Goal: Task Accomplishment & Management: Manage account settings

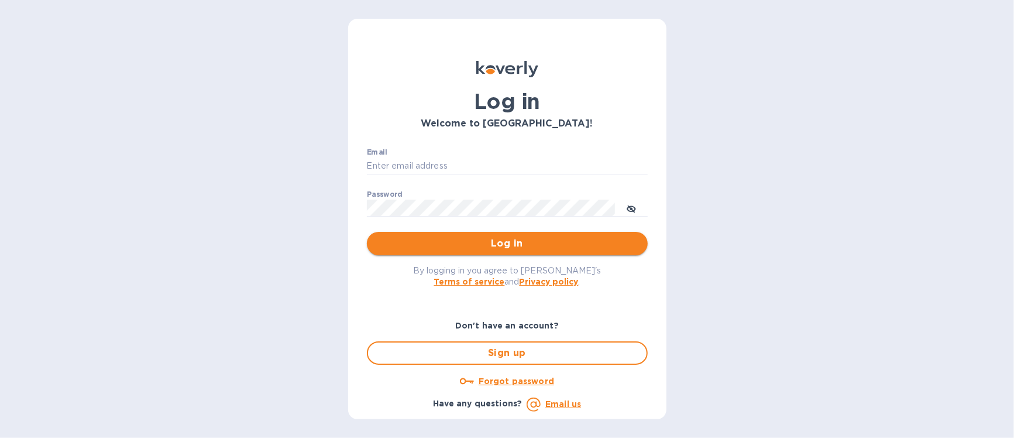
type input "[EMAIL_ADDRESS][DOMAIN_NAME]"
click at [520, 239] on span "Log in" at bounding box center [507, 243] width 262 height 14
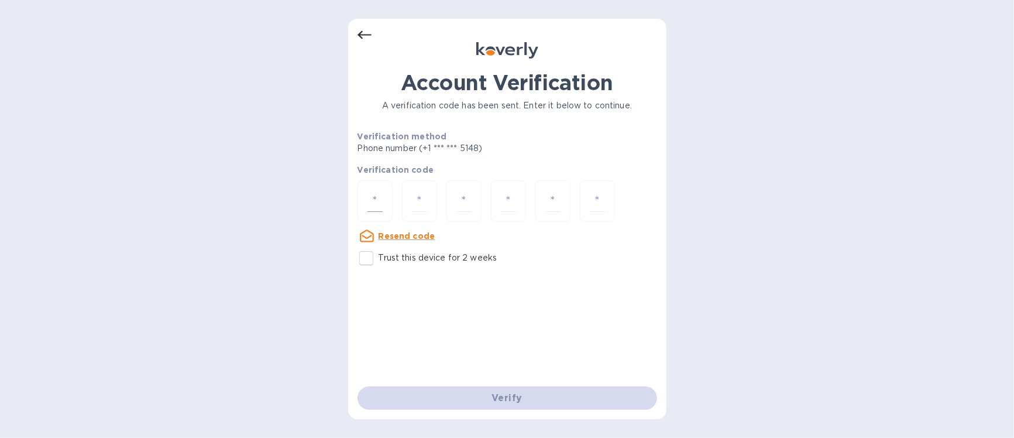
click at [370, 200] on input "number" at bounding box center [375, 201] width 15 height 22
type input "9"
type input "2"
type input "1"
type input "5"
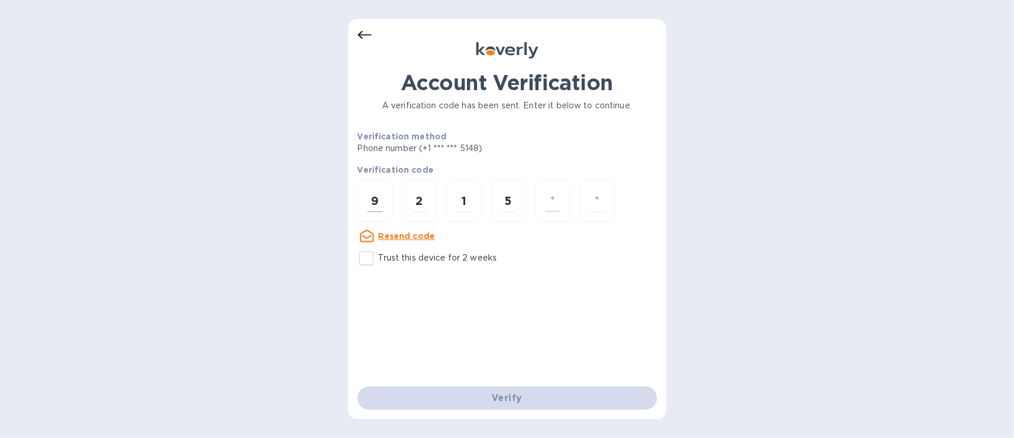
type input "1"
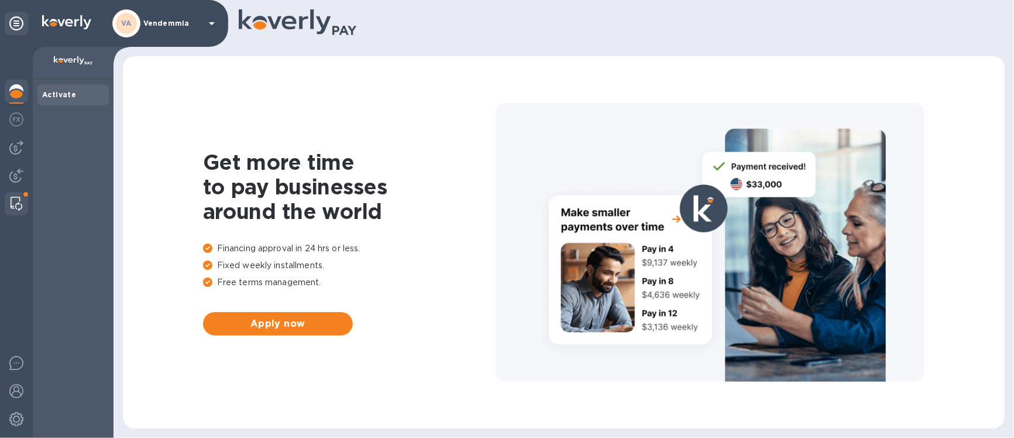
click at [15, 201] on img at bounding box center [17, 204] width 12 height 14
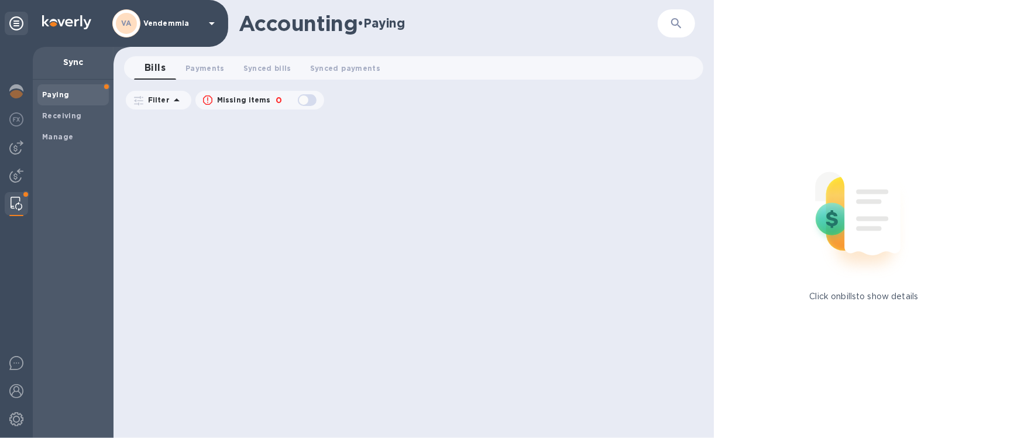
click at [156, 68] on span "Bills 0" at bounding box center [155, 68] width 21 height 16
click at [15, 176] on img at bounding box center [16, 176] width 14 height 14
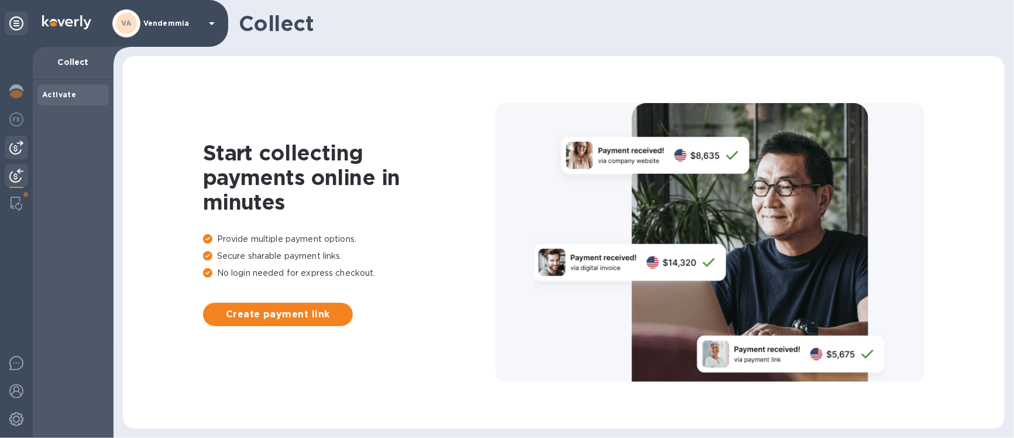
click at [15, 153] on img at bounding box center [16, 147] width 14 height 14
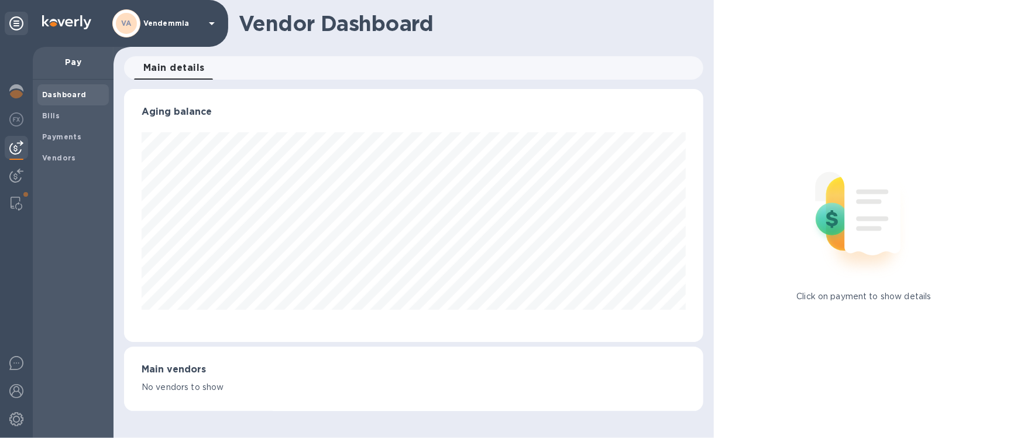
scroll to position [253, 580]
click at [16, 122] on img at bounding box center [16, 119] width 14 height 14
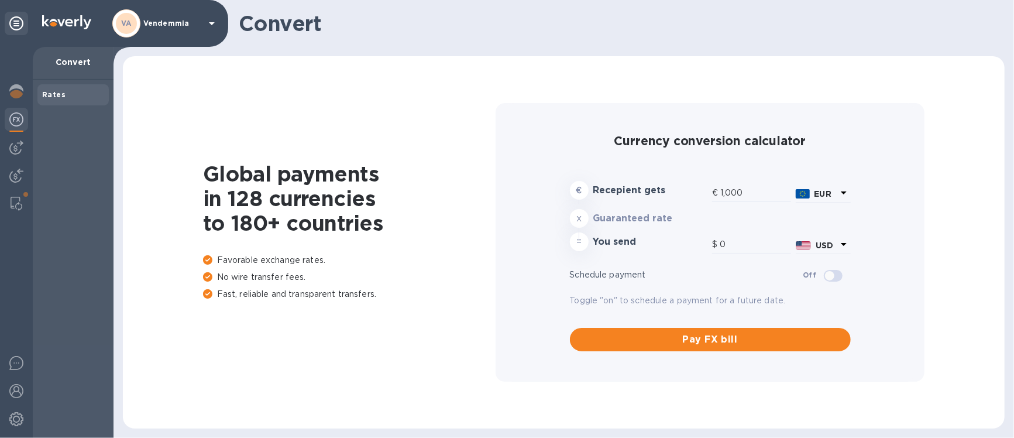
type input "1,182.75"
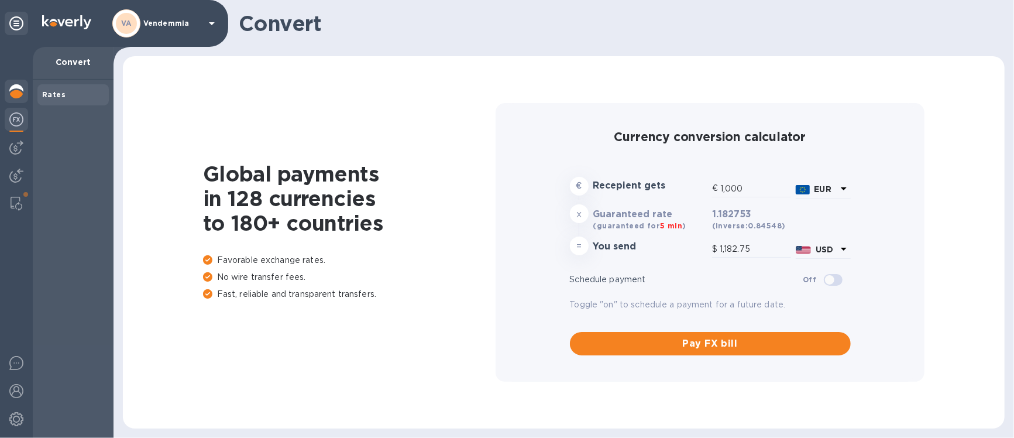
click at [20, 92] on img at bounding box center [16, 91] width 14 height 14
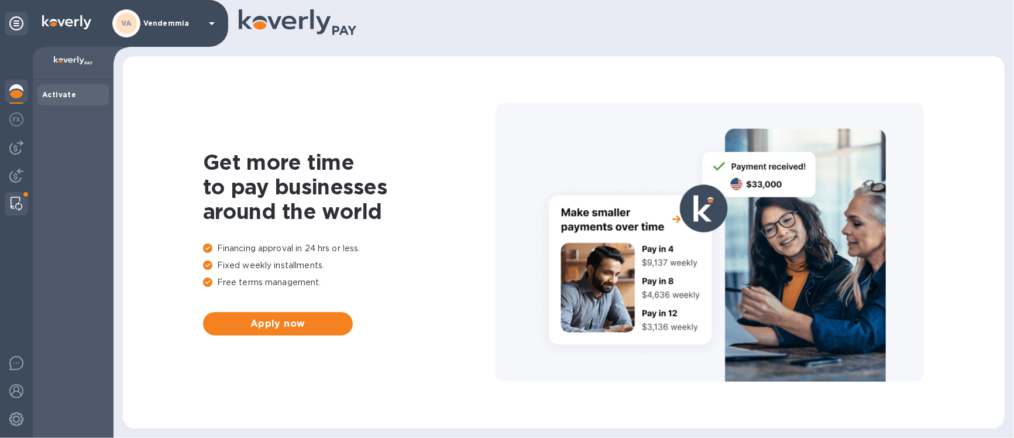
click at [12, 203] on img at bounding box center [17, 204] width 12 height 14
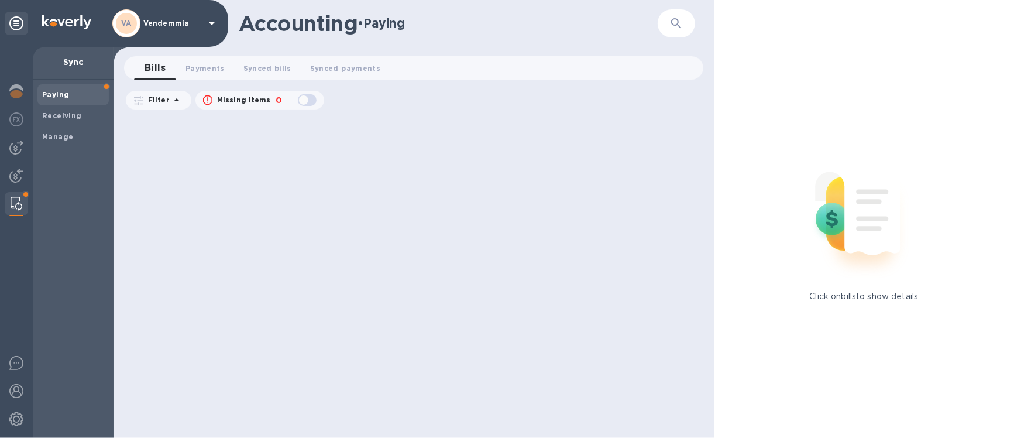
click at [153, 67] on span "Bills 0" at bounding box center [155, 68] width 21 height 16
click at [195, 66] on span "Payments 0" at bounding box center [205, 68] width 39 height 12
click at [159, 70] on span "Bills 0" at bounding box center [155, 68] width 18 height 12
click at [173, 100] on icon at bounding box center [177, 100] width 14 height 14
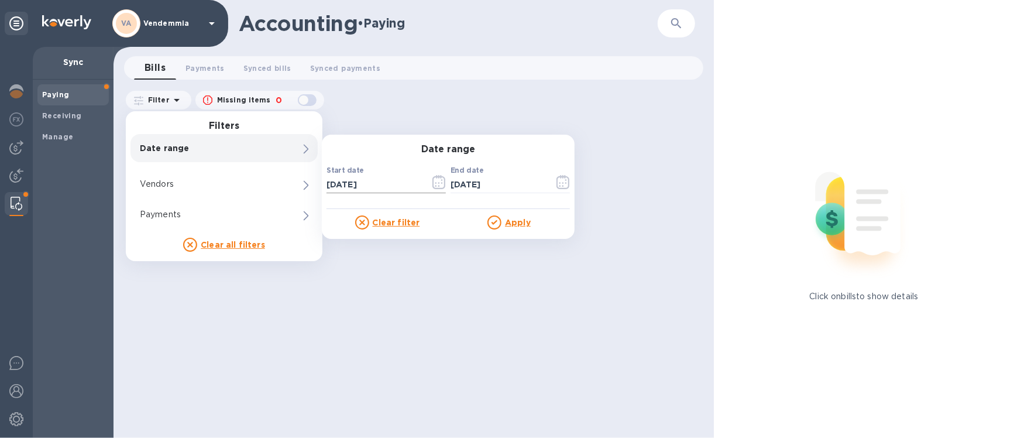
click at [362, 185] on input "10/03/2025" at bounding box center [374, 185] width 94 height 18
click at [336, 184] on input "10/03/2025" at bounding box center [374, 185] width 94 height 18
type input "01/32/025_"
click at [348, 184] on input "01/32/025_" at bounding box center [374, 185] width 94 height 18
type input "01/30/025_"
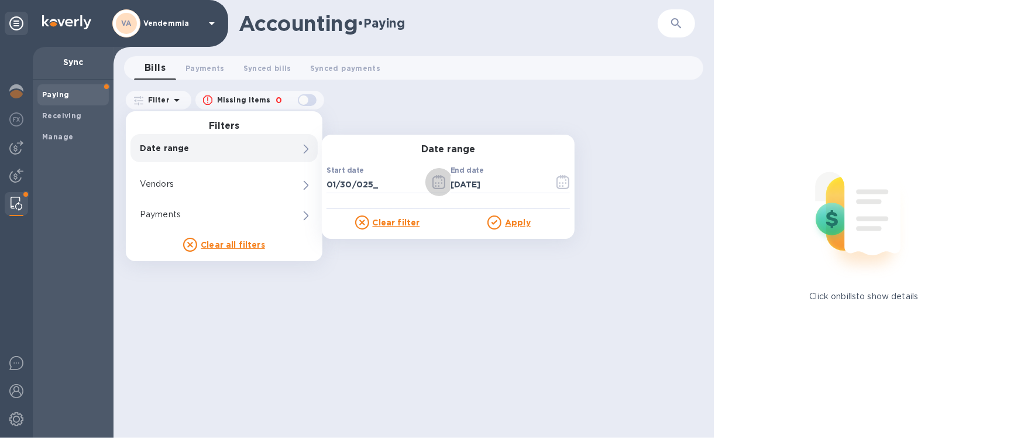
click at [516, 222] on u "Apply" at bounding box center [518, 222] width 26 height 9
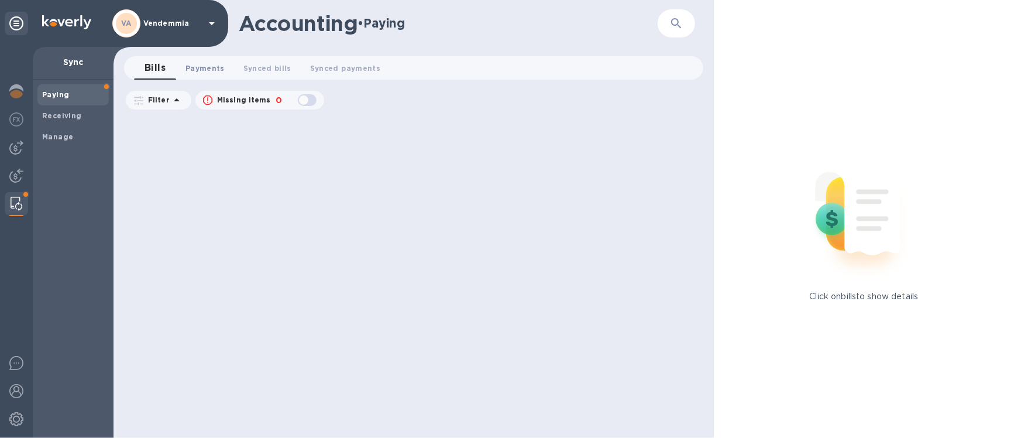
click at [193, 68] on span "Payments 0" at bounding box center [205, 68] width 39 height 12
click at [273, 68] on span "Synced bills 0" at bounding box center [279, 68] width 48 height 12
click at [332, 67] on span "Synced payments 0" at bounding box center [358, 68] width 70 height 12
click at [61, 136] on b "Manage" at bounding box center [57, 136] width 31 height 9
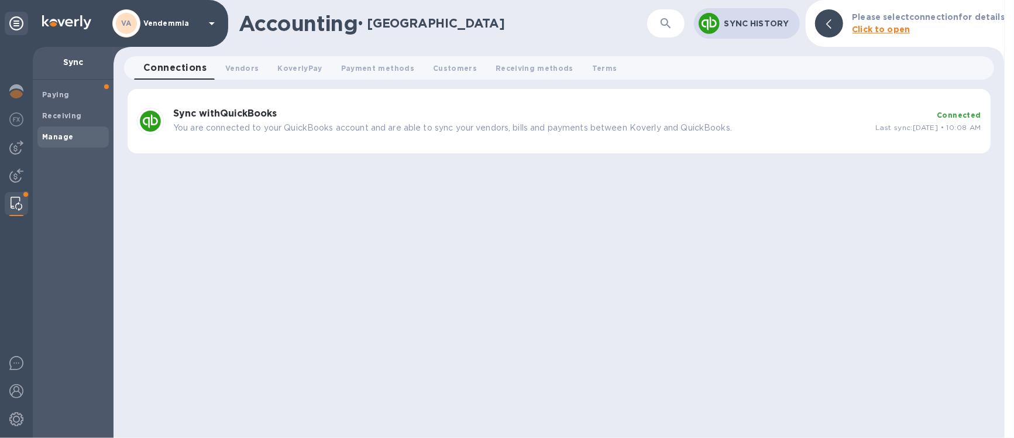
click at [384, 108] on div "Sync with QuickBooks You are connected to your QuickBooks account and are able …" at bounding box center [520, 121] width 702 height 35
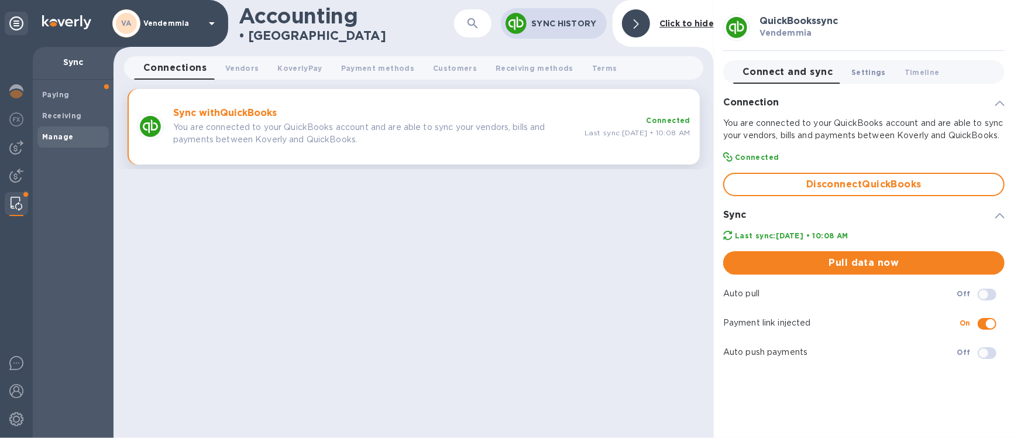
click at [867, 74] on span "Settings 0" at bounding box center [868, 72] width 35 height 12
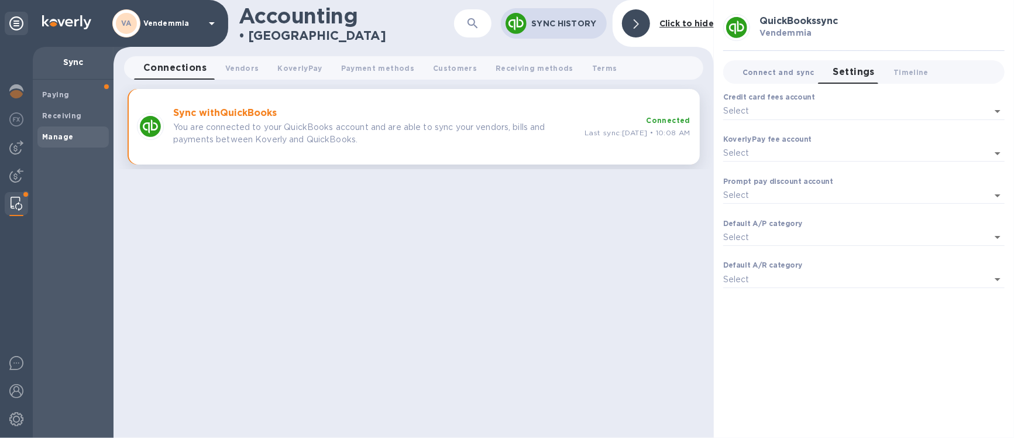
click at [787, 72] on span "Connect and sync 0" at bounding box center [779, 72] width 72 height 12
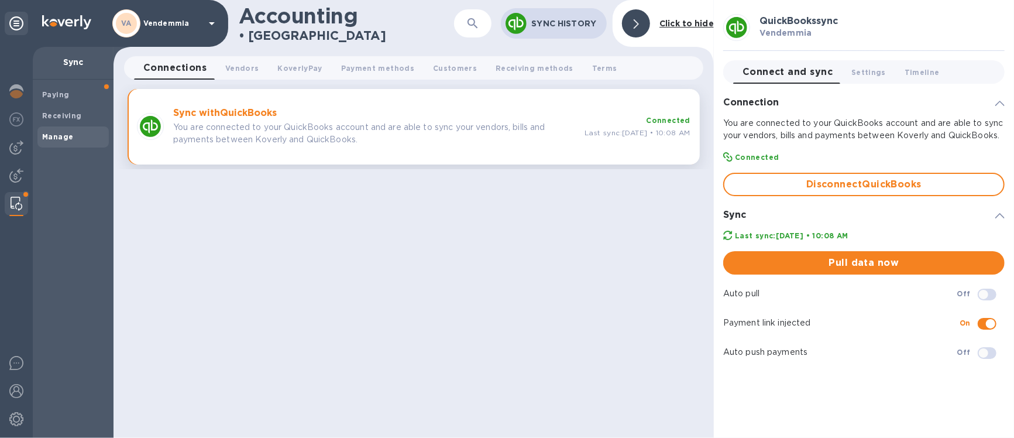
click at [501, 284] on div "Accounting • Manage ​ Sync History Click to hide Connections 0 Vendors 0 Koverl…" at bounding box center [414, 219] width 600 height 438
click at [57, 115] on b "Receiving" at bounding box center [62, 115] width 40 height 9
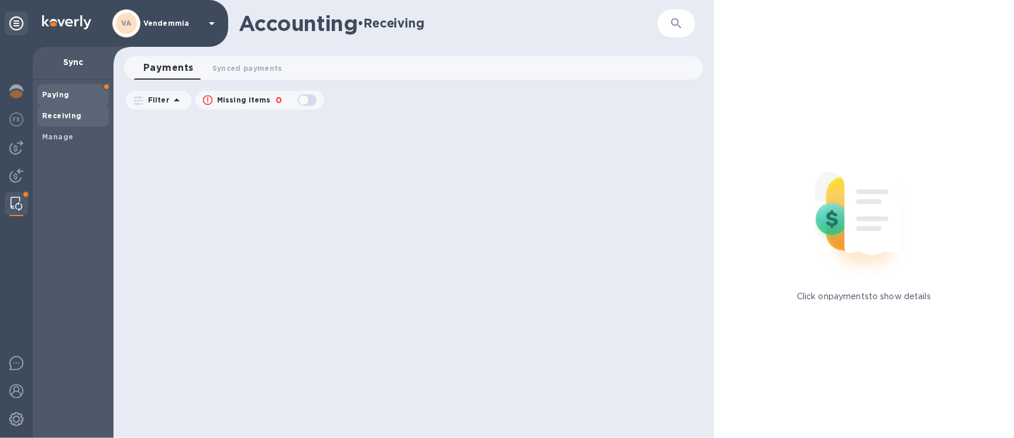
click at [55, 92] on b "Paying" at bounding box center [55, 94] width 27 height 9
click at [214, 21] on icon at bounding box center [212, 23] width 14 height 14
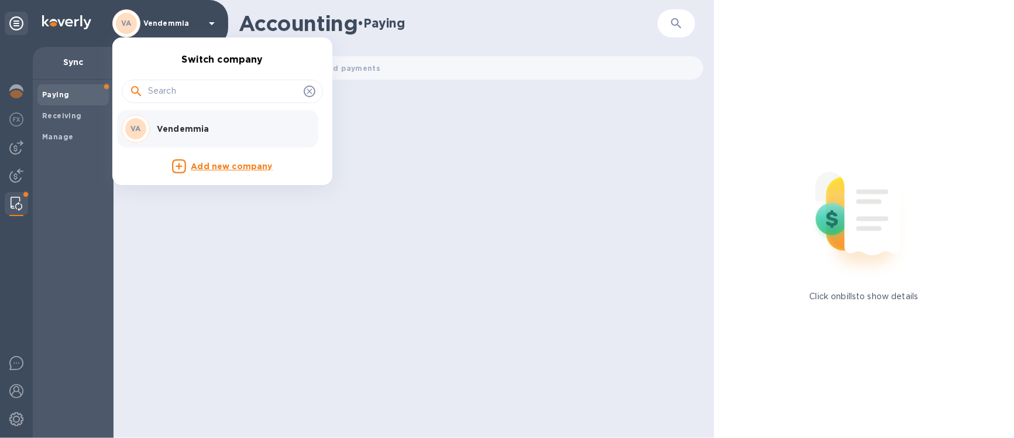
click at [214, 21] on div at bounding box center [507, 219] width 1014 height 438
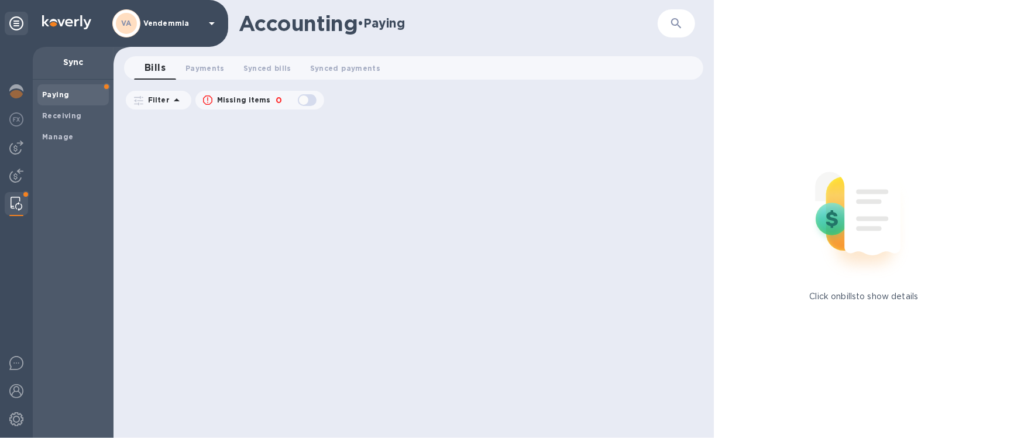
click at [15, 208] on img at bounding box center [17, 204] width 12 height 14
click at [210, 70] on span "Payments 0" at bounding box center [205, 68] width 39 height 12
click at [16, 173] on img at bounding box center [16, 176] width 14 height 14
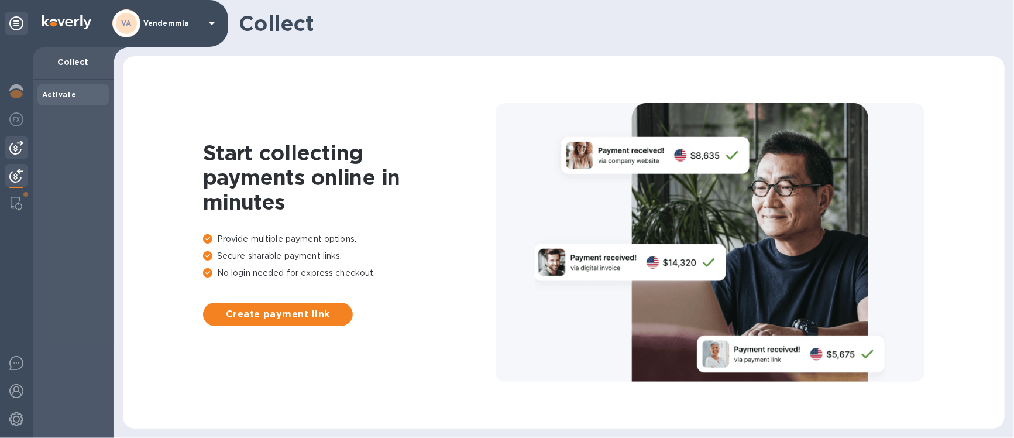
click at [19, 151] on img at bounding box center [16, 147] width 14 height 14
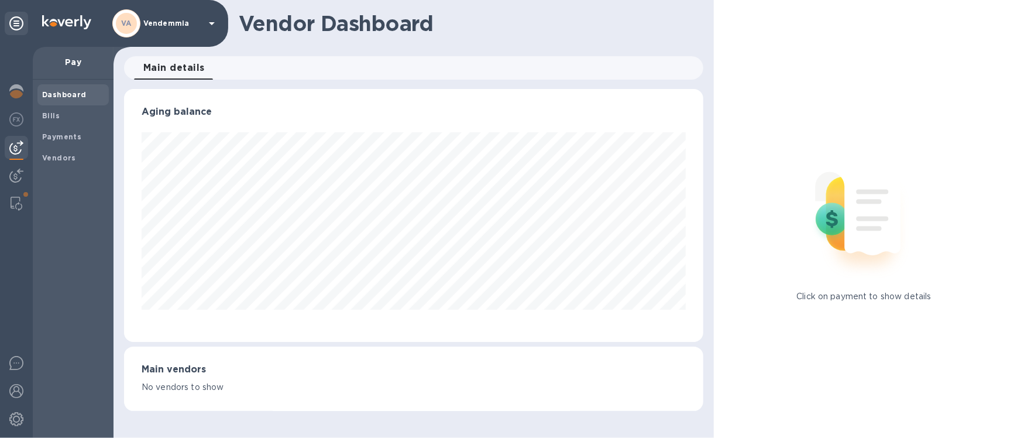
scroll to position [253, 580]
click at [46, 115] on b "Bills" at bounding box center [51, 115] width 18 height 9
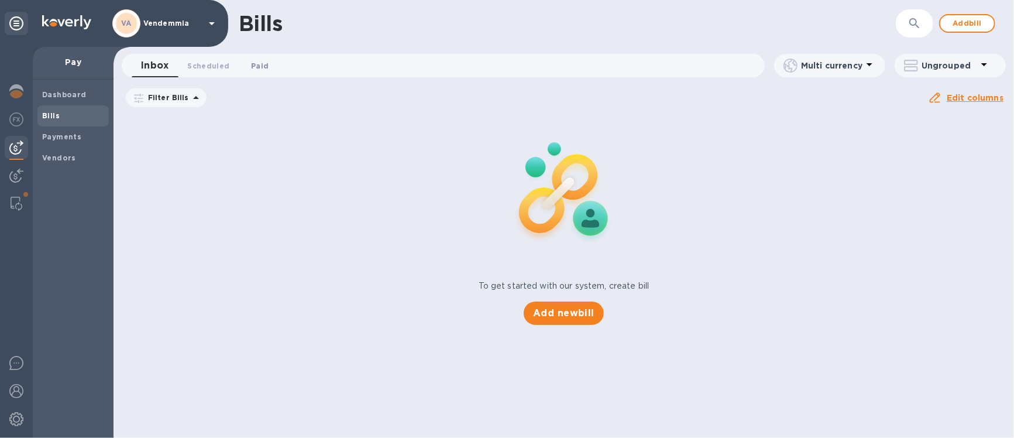
click at [255, 62] on span "Paid 0" at bounding box center [260, 66] width 18 height 12
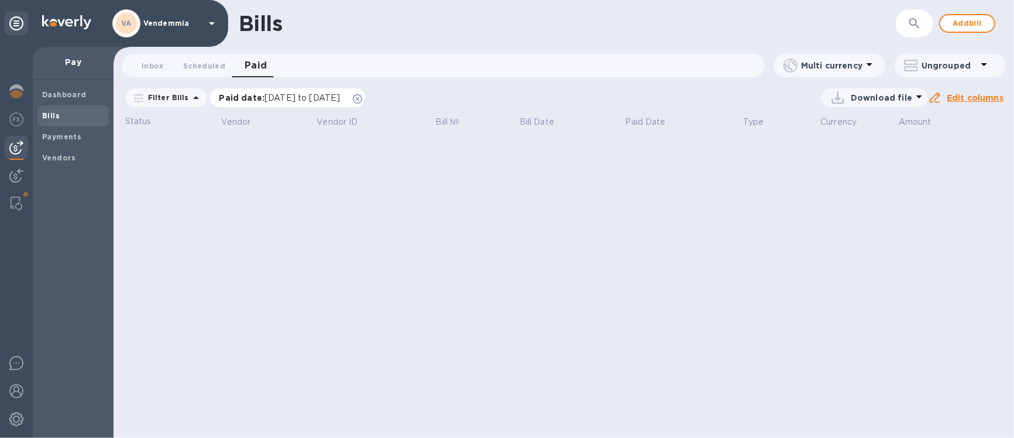
click at [277, 98] on span "09/03/2025 to 10/03/2025" at bounding box center [302, 97] width 75 height 9
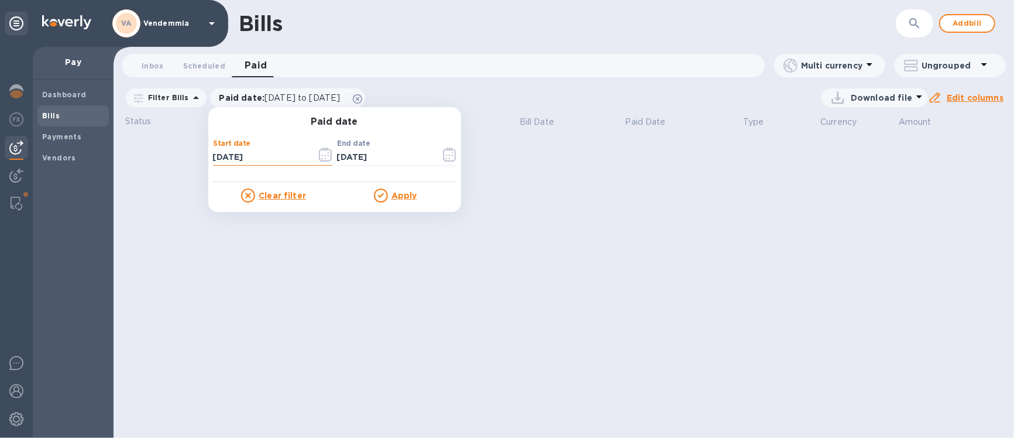
click at [224, 155] on input "09/03/2025" at bounding box center [260, 158] width 94 height 18
type input "03/03/2025"
click at [400, 192] on u "Apply" at bounding box center [405, 195] width 26 height 9
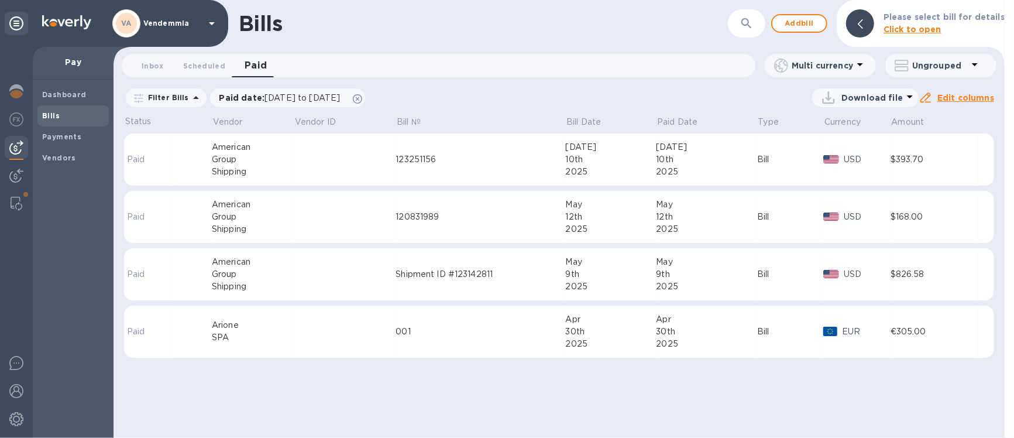
click at [331, 275] on td at bounding box center [345, 274] width 102 height 53
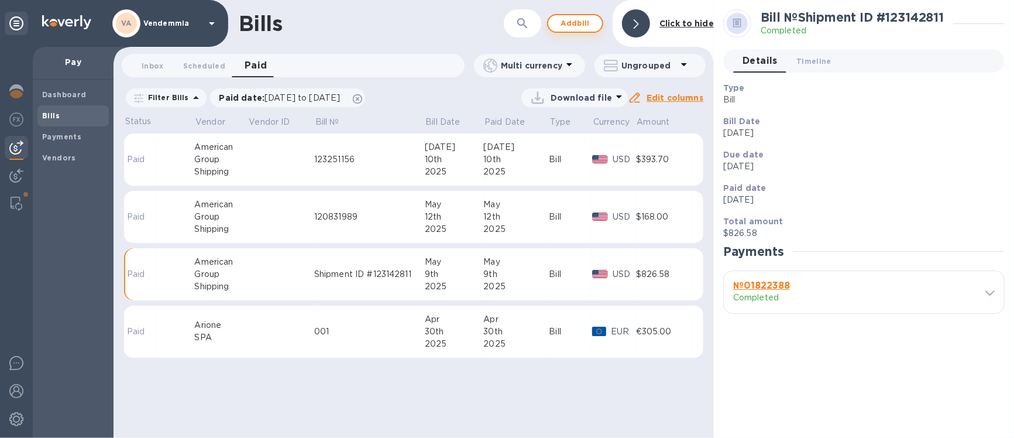
click at [575, 23] on span "Add bill" at bounding box center [575, 23] width 35 height 14
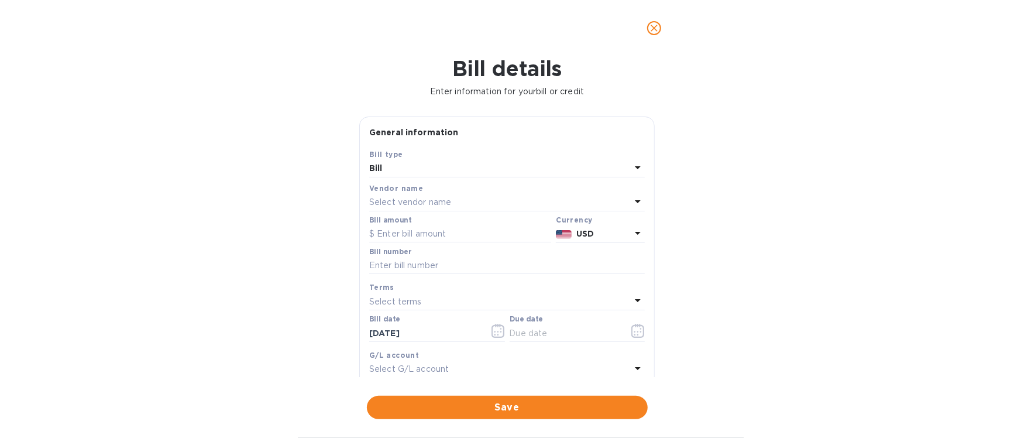
click at [480, 211] on div "Select vendor name" at bounding box center [500, 202] width 262 height 16
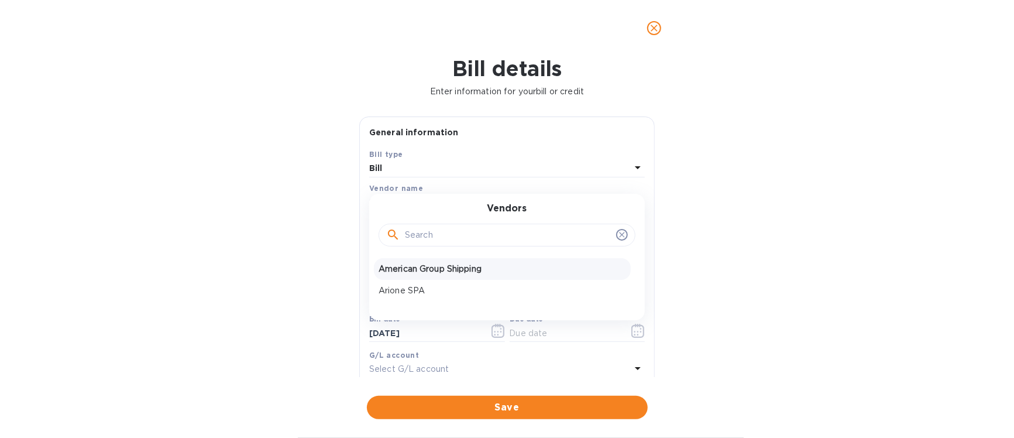
click at [462, 275] on p "American Group Shipping" at bounding box center [503, 269] width 248 height 12
type input "10/03/2025"
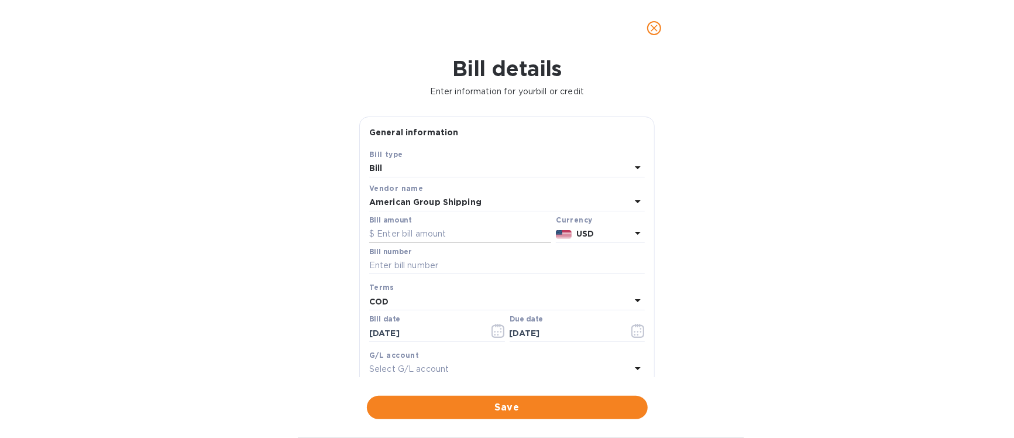
click at [417, 243] on input "text" at bounding box center [460, 234] width 182 height 18
type input "650"
type input "124407718"
click at [571, 310] on div "COD" at bounding box center [500, 301] width 262 height 16
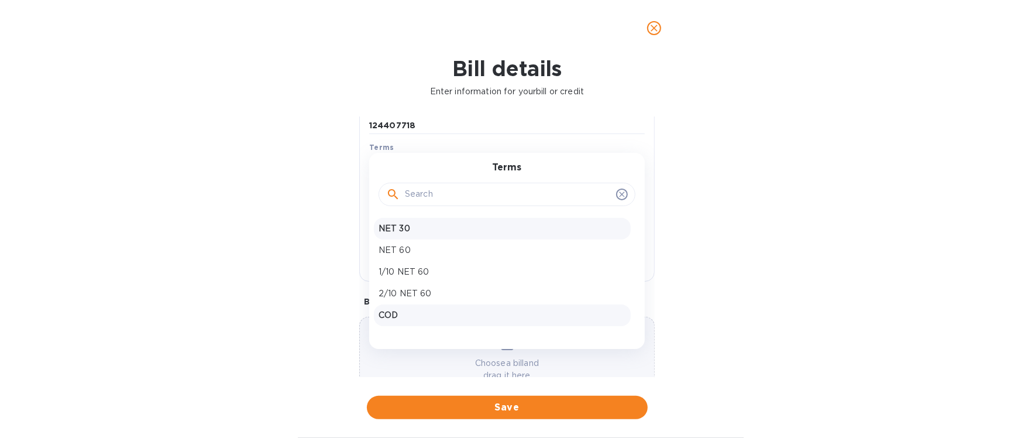
click at [540, 235] on p "NET 30" at bounding box center [503, 228] width 248 height 12
type input "11/02/2025"
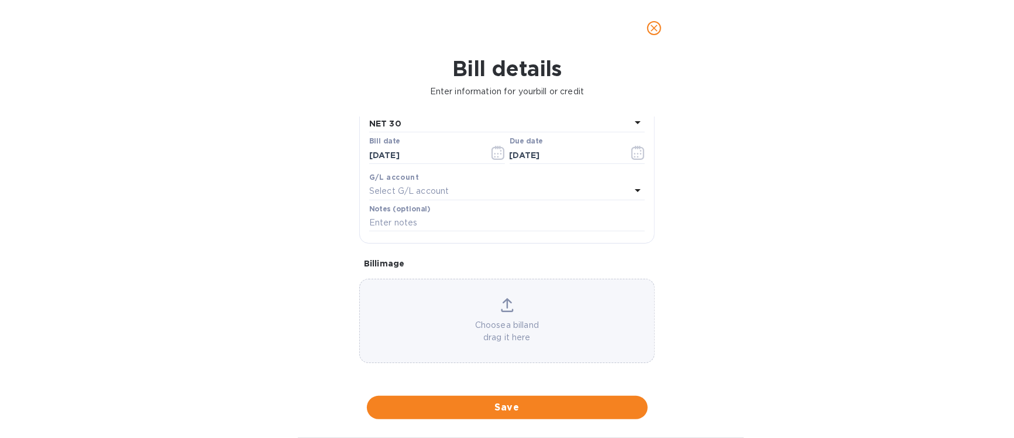
scroll to position [218, 0]
click at [506, 407] on span "Save" at bounding box center [507, 407] width 262 height 14
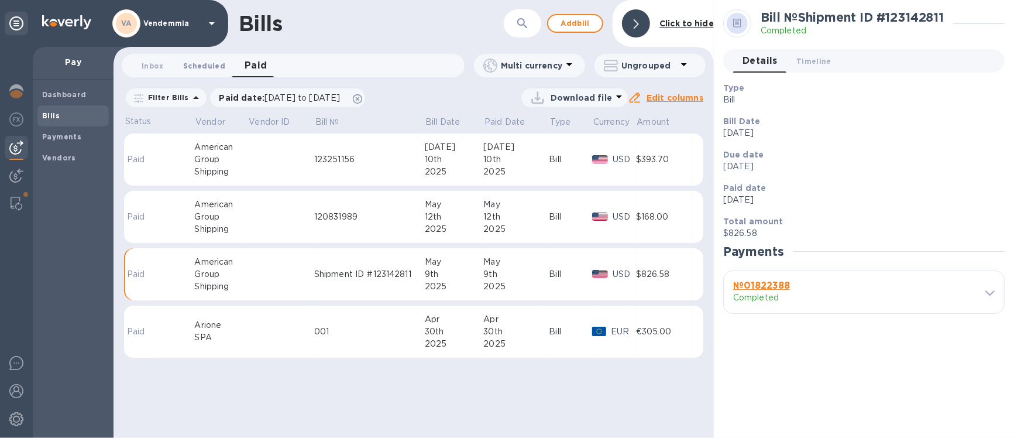
click at [206, 63] on span "Scheduled 0" at bounding box center [204, 66] width 42 height 12
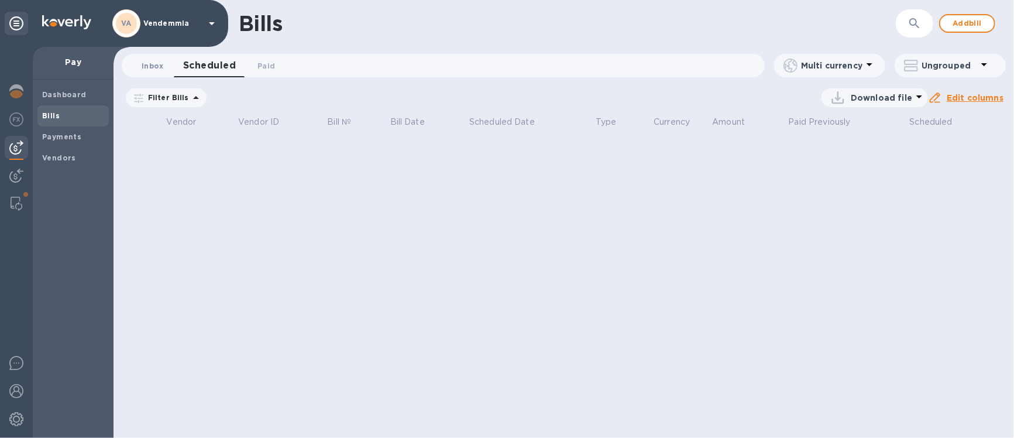
click at [159, 61] on span "Inbox 0" at bounding box center [153, 66] width 22 height 12
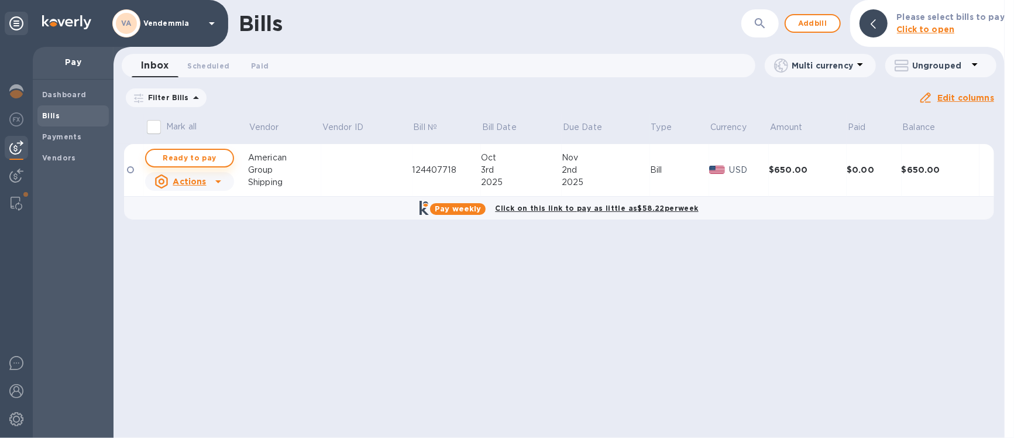
click at [217, 160] on span "Ready to pay" at bounding box center [190, 158] width 68 height 14
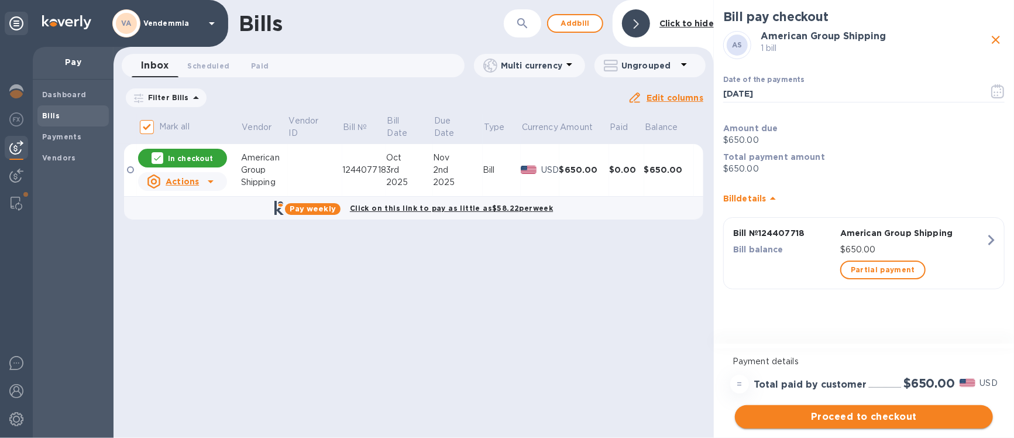
click at [930, 418] on span "Proceed to checkout" at bounding box center [863, 417] width 239 height 14
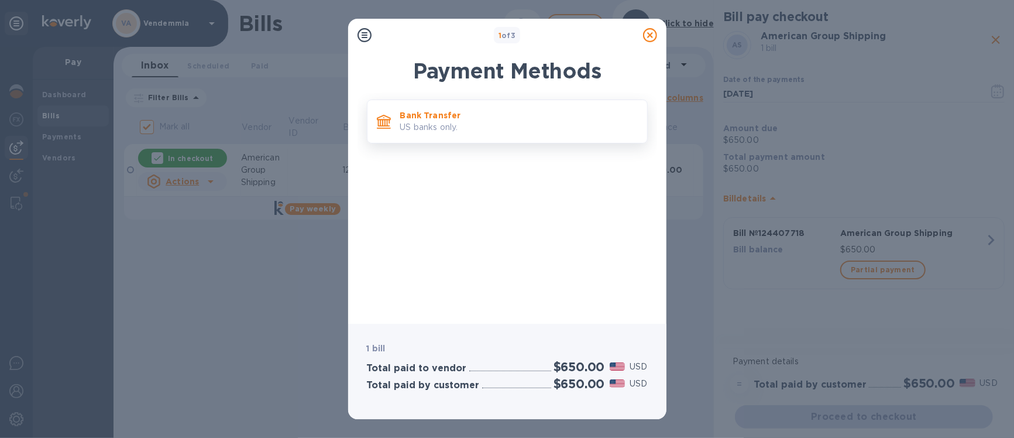
click at [526, 120] on p "Bank Transfer" at bounding box center [519, 115] width 238 height 12
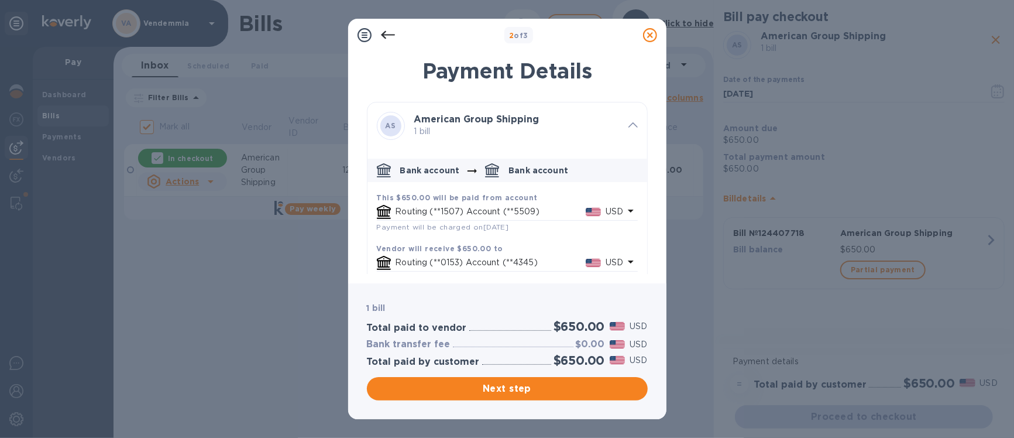
click at [502, 218] on p "Routing (**1507) Account (**5509)" at bounding box center [491, 211] width 190 height 12
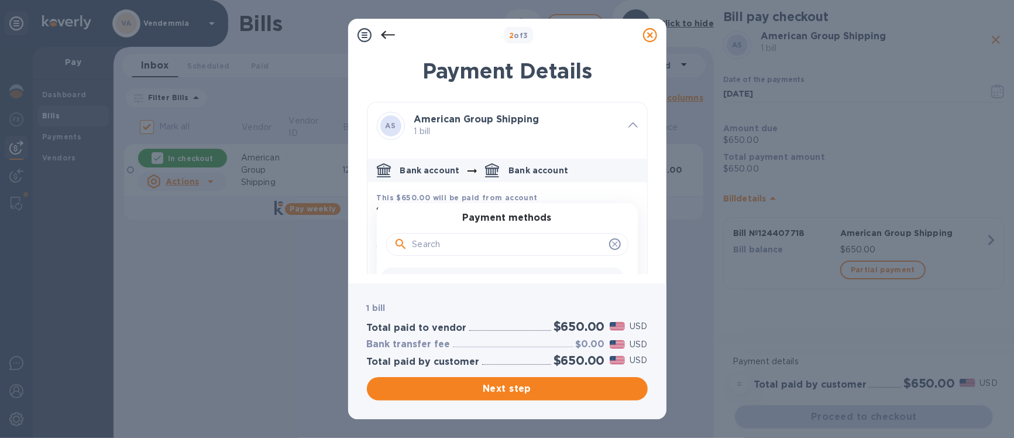
click at [502, 219] on h3 "Payment methods" at bounding box center [507, 217] width 89 height 11
click at [497, 244] on input "default-method" at bounding box center [509, 245] width 192 height 18
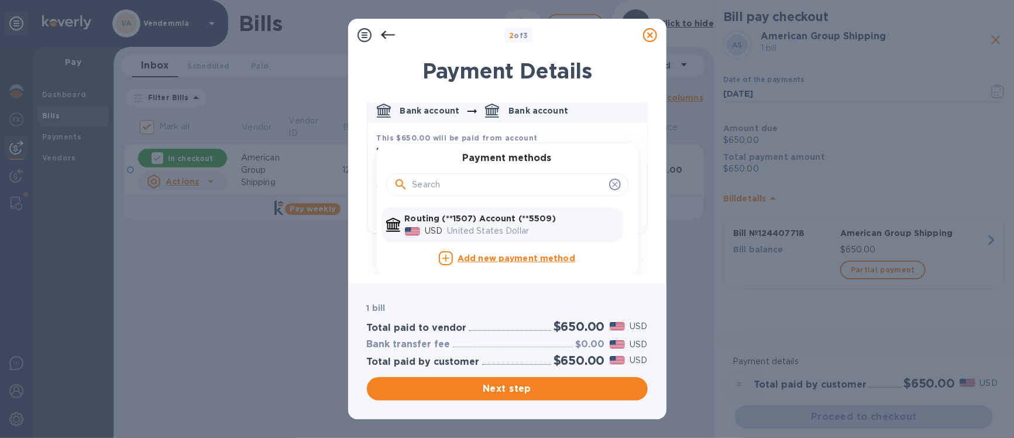
scroll to position [64, 0]
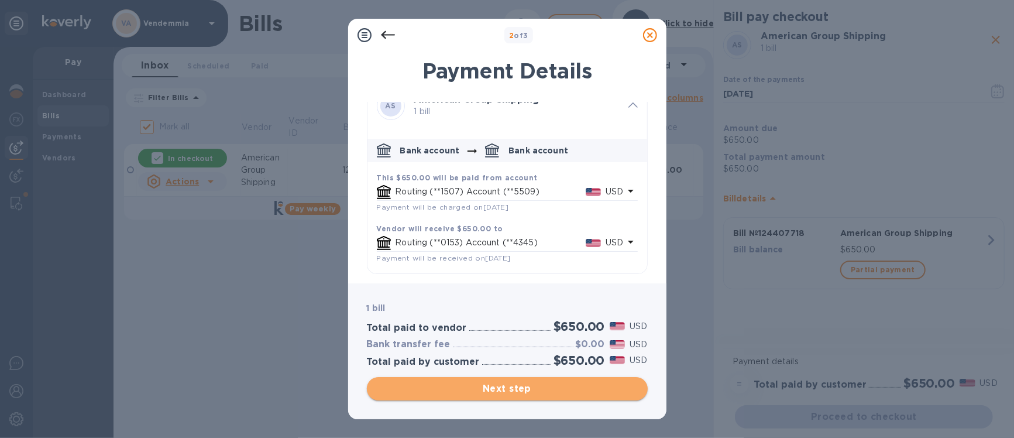
click at [513, 394] on span "Next step" at bounding box center [507, 389] width 262 height 14
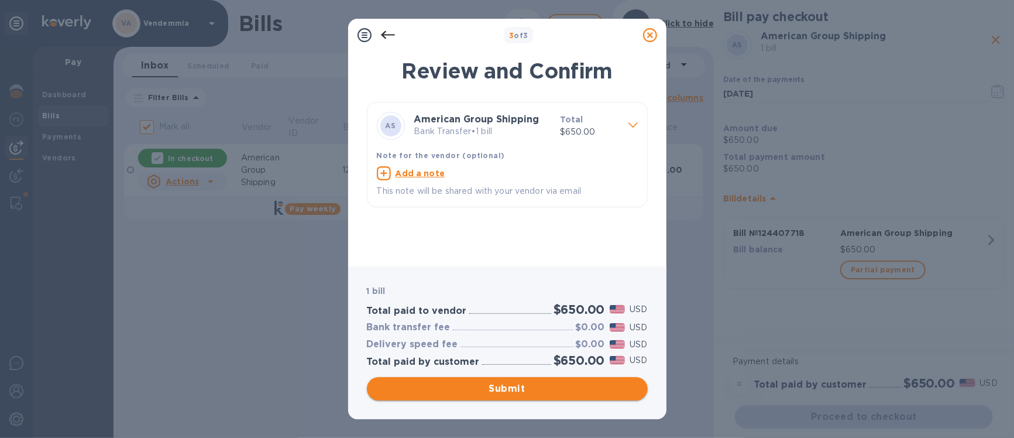
click at [513, 387] on span "Submit" at bounding box center [507, 389] width 262 height 14
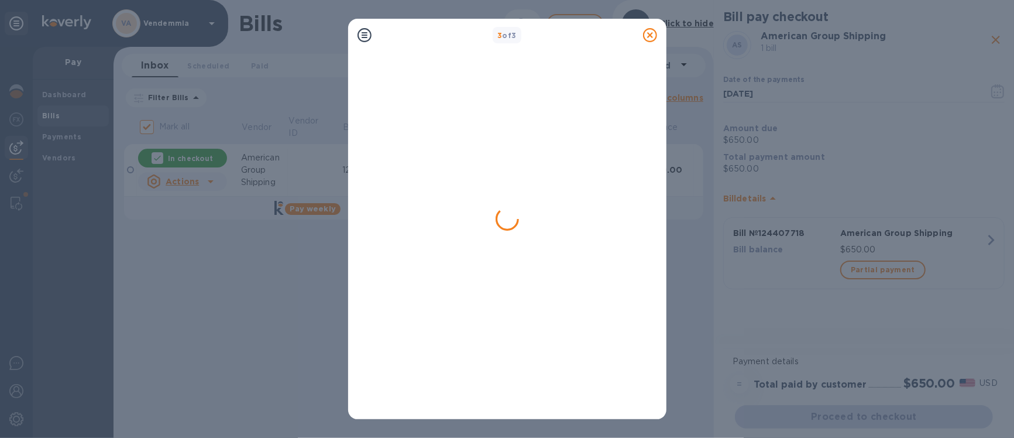
checkbox input "false"
